Goal: Task Accomplishment & Management: Manage account settings

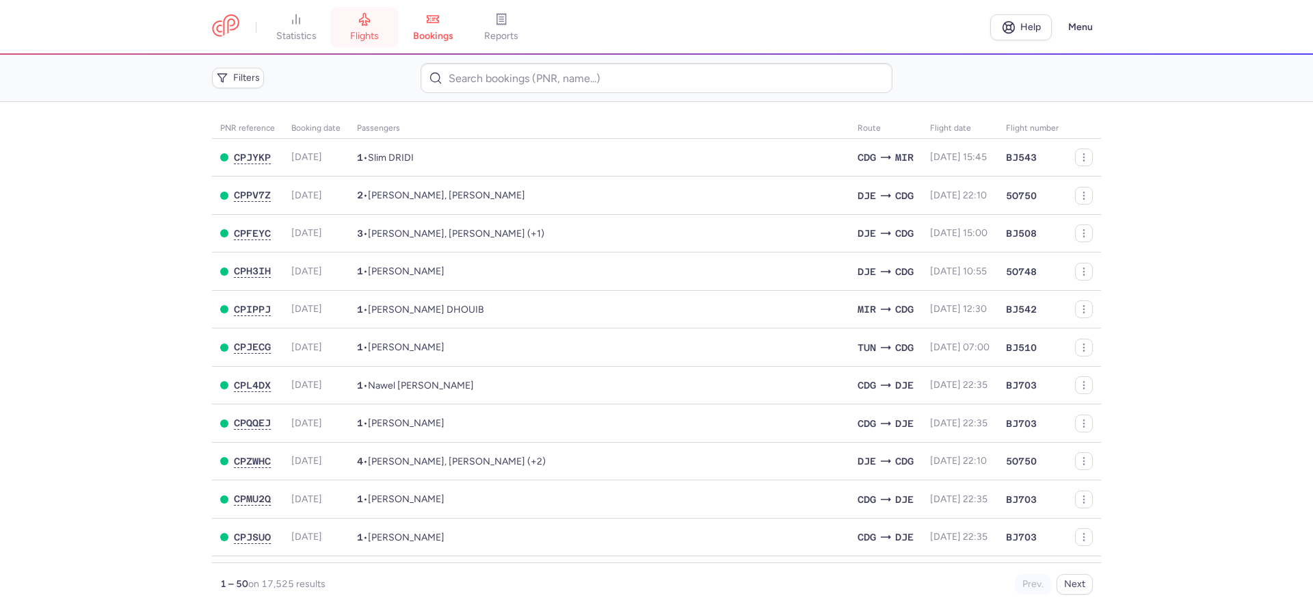
click at [366, 39] on span "flights" at bounding box center [364, 36] width 29 height 12
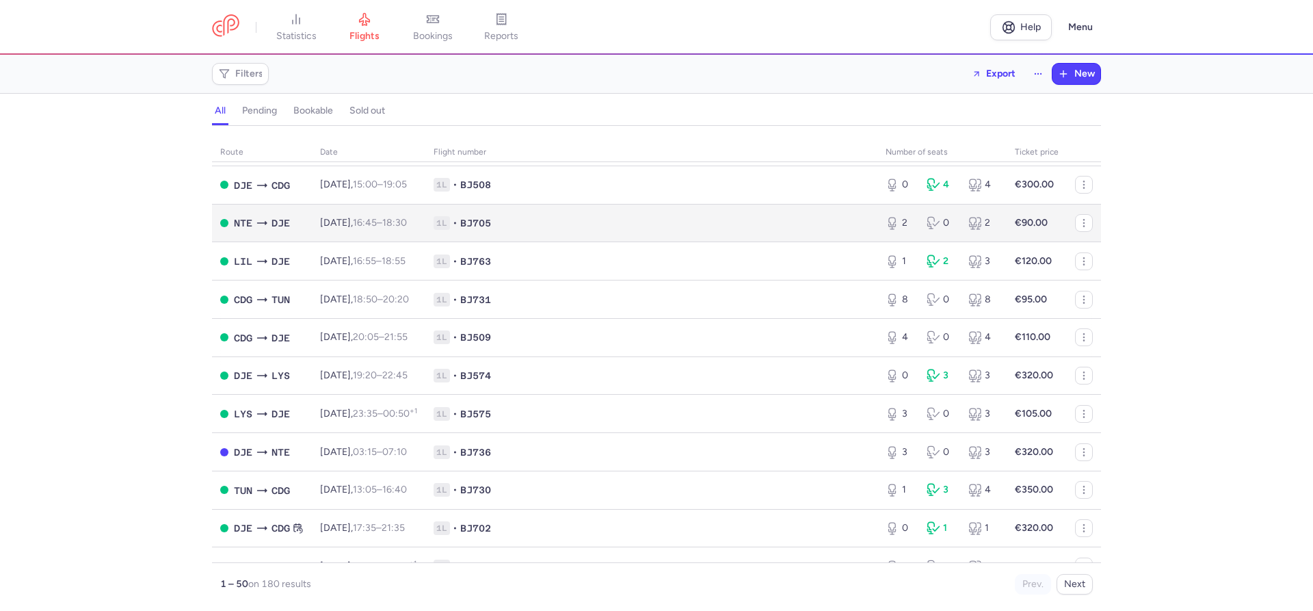
scroll to position [780, 0]
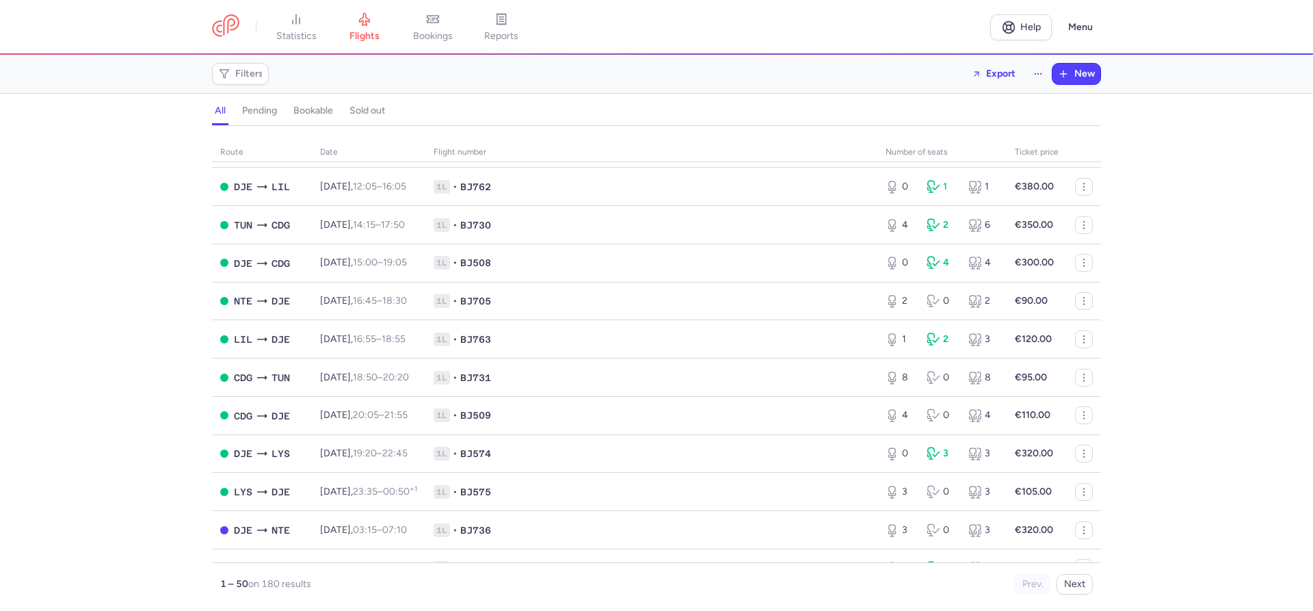
click at [127, 529] on div "route date Flight number number of seats Ticket price August 25 CDG MIR Tue, 12…" at bounding box center [656, 372] width 1313 height 477
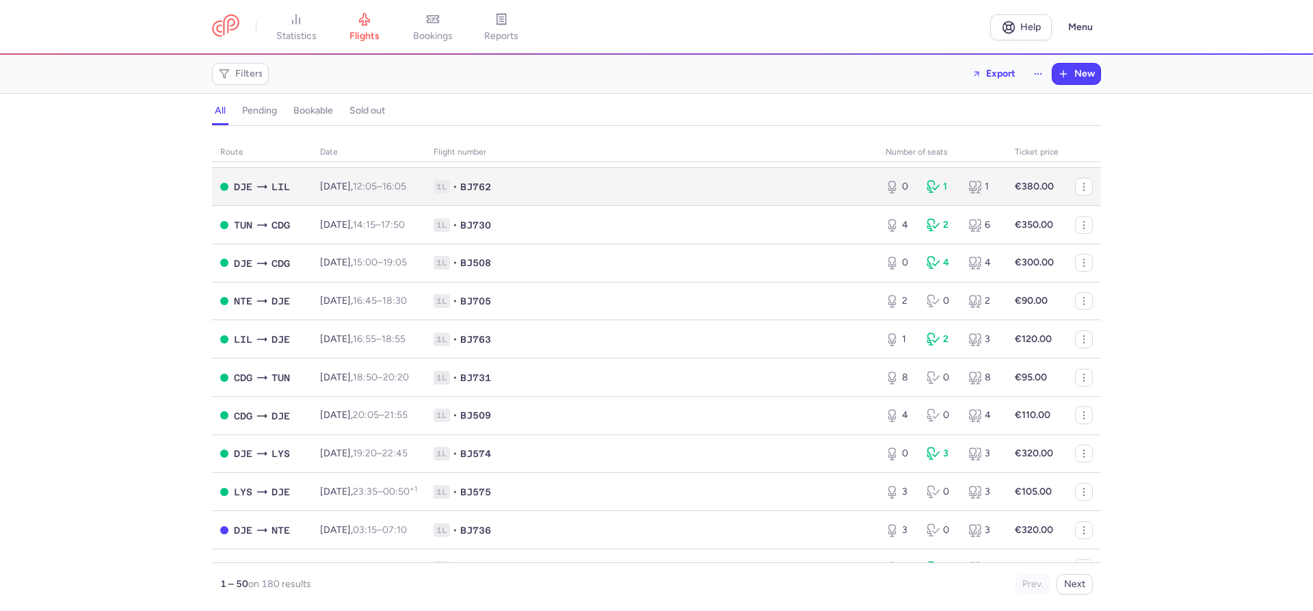
scroll to position [702, 0]
click at [378, 194] on time "07:05" at bounding box center [366, 188] width 26 height 12
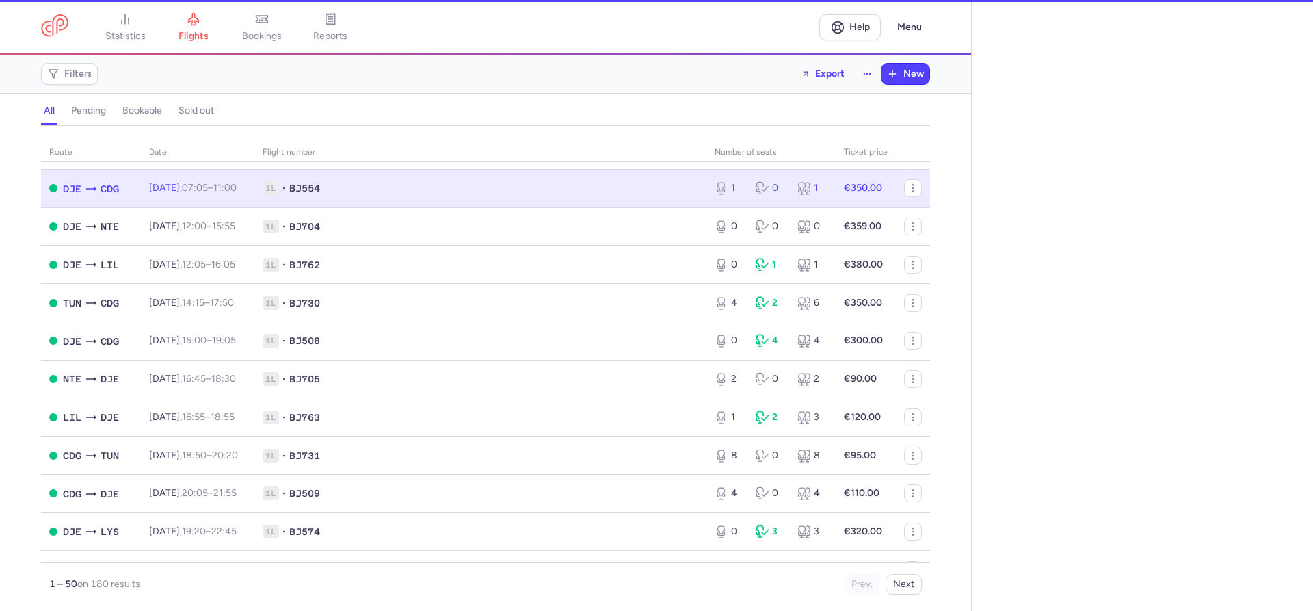
select select "hours"
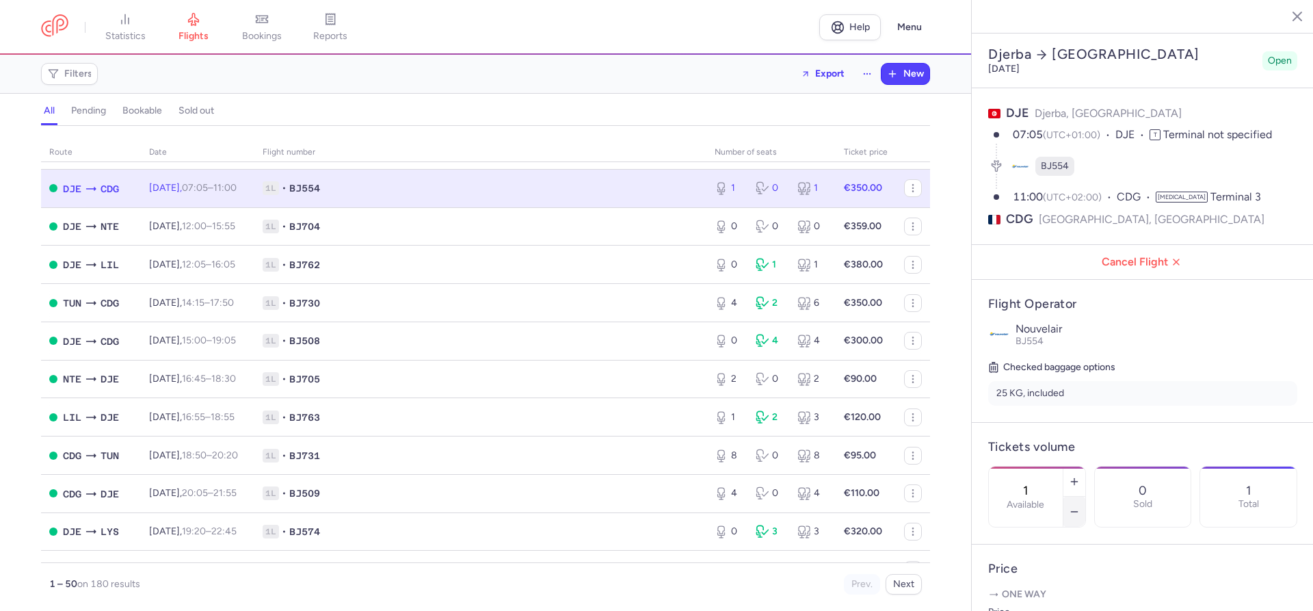
click at [1081, 497] on button "button" at bounding box center [1075, 512] width 22 height 30
type input "0"
click at [1031, 583] on span "Save changes" at bounding box center [1034, 584] width 68 height 12
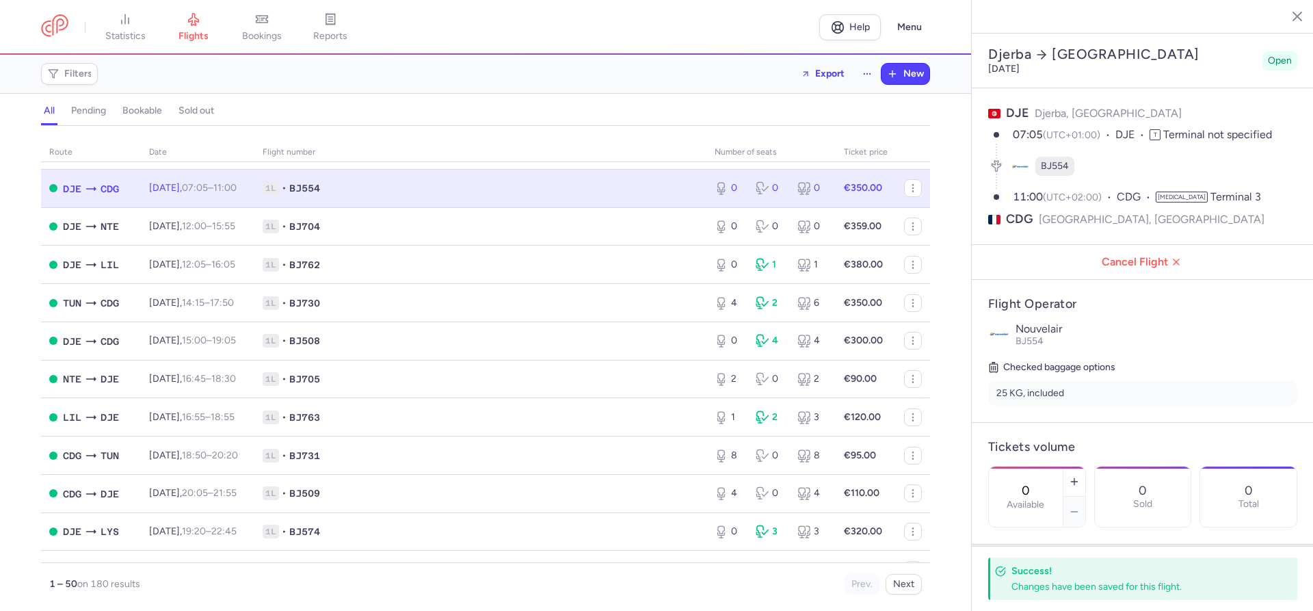
click at [1, 494] on div "route date Flight number number of seats Ticket price August 25 CDG MIR Tue, 12…" at bounding box center [485, 372] width 971 height 477
click at [267, 38] on span "bookings" at bounding box center [262, 36] width 40 height 12
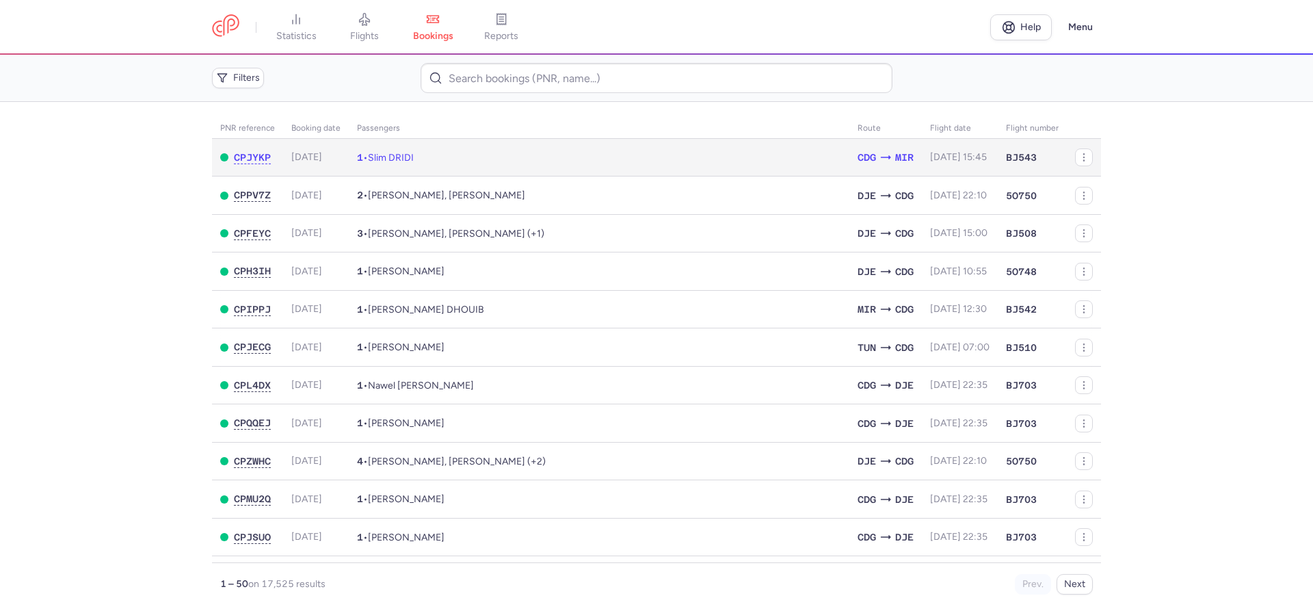
click at [406, 155] on span "Slim DRIDI" at bounding box center [391, 158] width 46 height 12
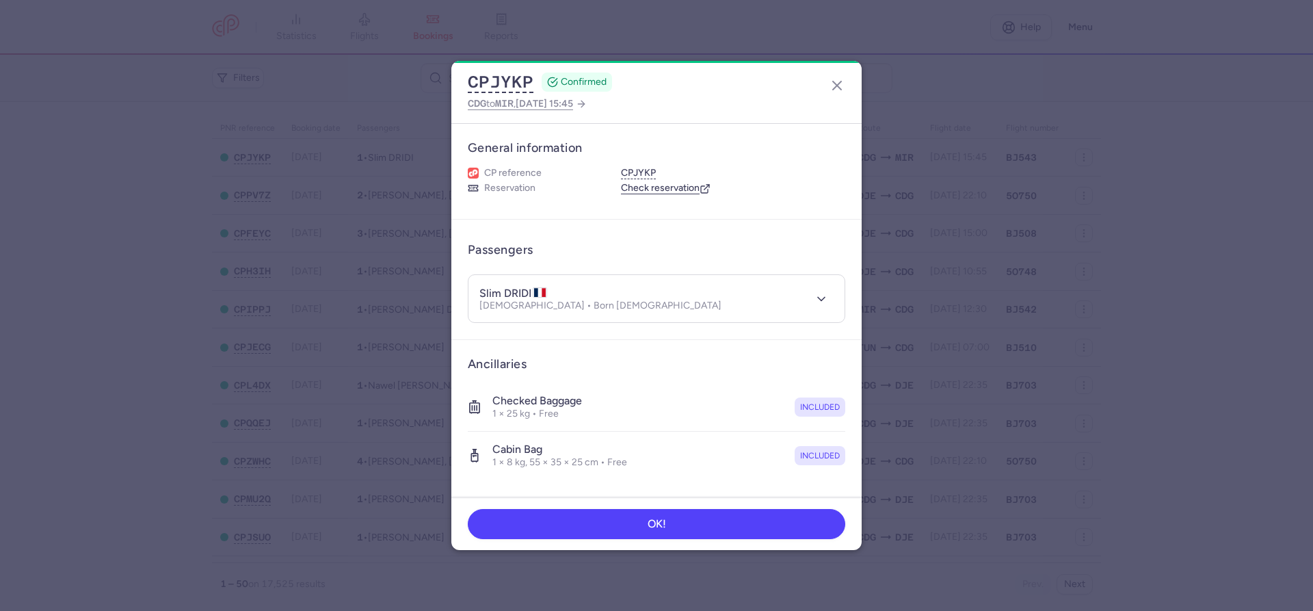
scroll to position [183, 0]
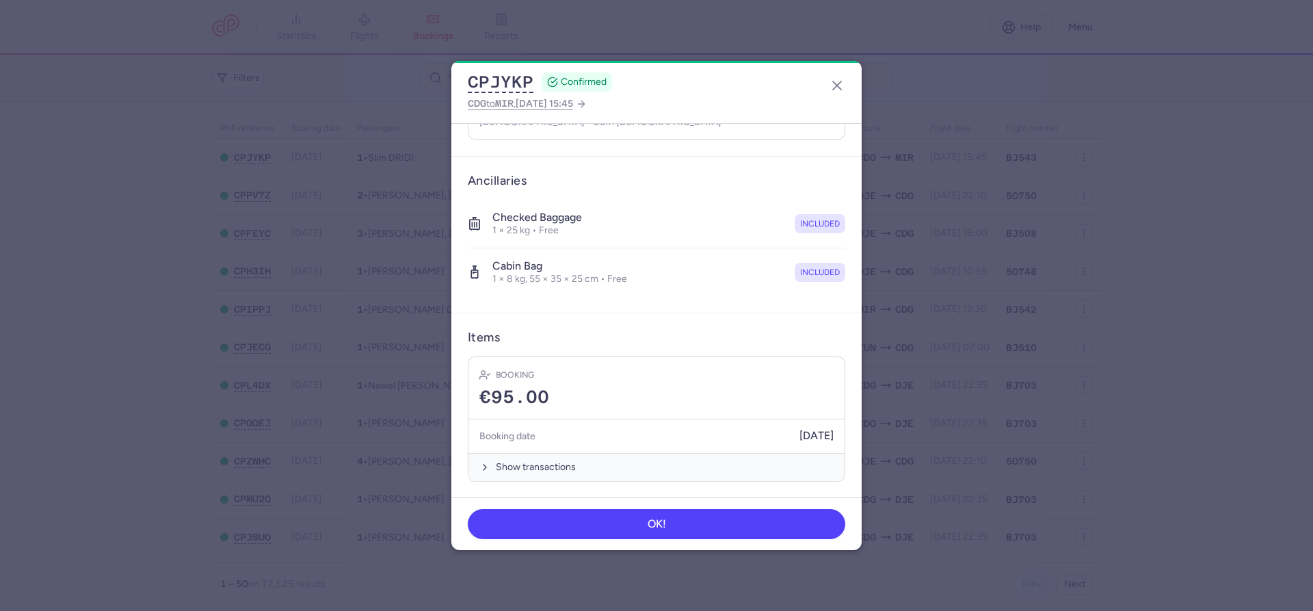
click at [154, 397] on dialog "CPJYKP CONFIRMED CDG to MIR , 2025 Aug 12, 15:45 General information CP referen…" at bounding box center [656, 305] width 1269 height 488
